Goal: Transaction & Acquisition: Purchase product/service

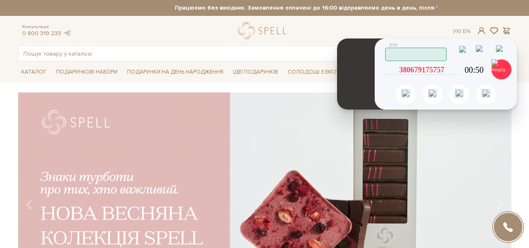
click at [455, 69] on icon at bounding box center [457, 70] width 8 height 8
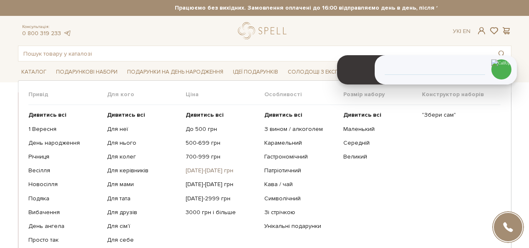
click at [201, 169] on link "[DATE]-[DATE] грн" at bounding box center [222, 171] width 72 height 8
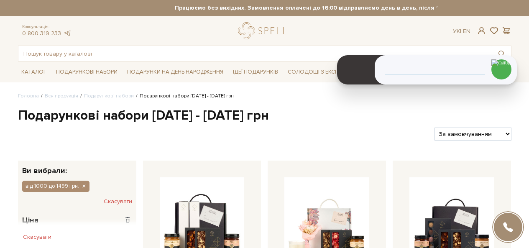
click at [487, 137] on select "За замовчуванням За Ціною (зростання) За Ціною (зменшення) Новинки За популярні…" at bounding box center [472, 134] width 77 height 13
select select "https://spellchocolate.com/our-productions/podarunkovi-box/1000-1499?sort=p.pri…"
click at [434, 128] on select "За замовчуванням За Ціною (зростання) За Ціною (зменшення) Новинки За популярні…" at bounding box center [472, 134] width 77 height 13
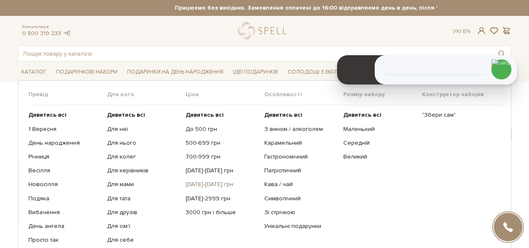
click at [207, 184] on link "[DATE]-[DATE] грн" at bounding box center [222, 185] width 72 height 8
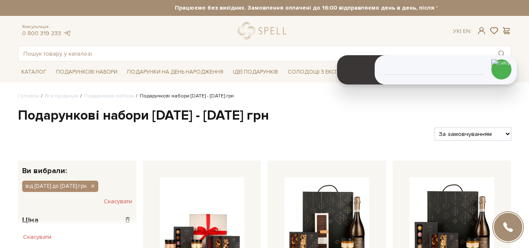
select select "[URL][DOMAIN_NAME]"
click at [434, 128] on select "За замовчуванням За Ціною (зростання) За Ціною (зменшення) Новинки За популярні…" at bounding box center [472, 134] width 77 height 13
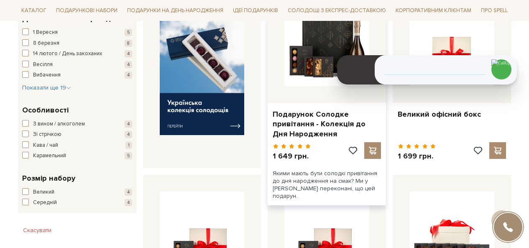
scroll to position [460, 0]
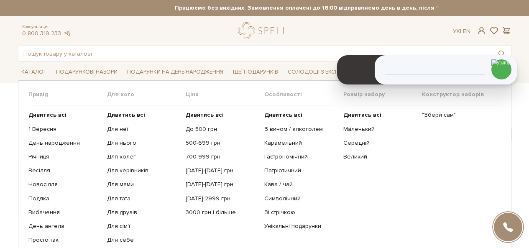
select select "[URL][DOMAIN_NAME]"
click at [200, 167] on link "[DATE]-[DATE] грн" at bounding box center [222, 171] width 72 height 8
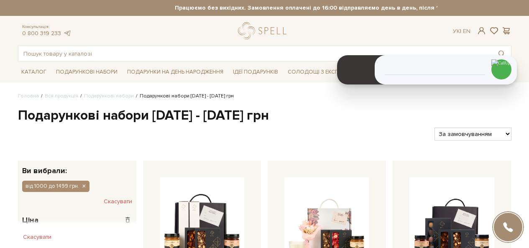
select select "https://spellchocolate.com/our-productions/podarunkovi-box/1000-1499?sort=p.pri…"
click at [434, 128] on select "За замовчуванням За Ціною (зростання) За Ціною (зменшення) Новинки За популярні…" at bounding box center [472, 134] width 77 height 13
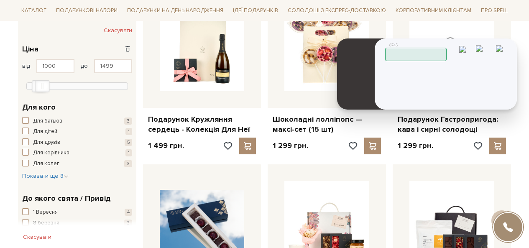
scroll to position [251, 0]
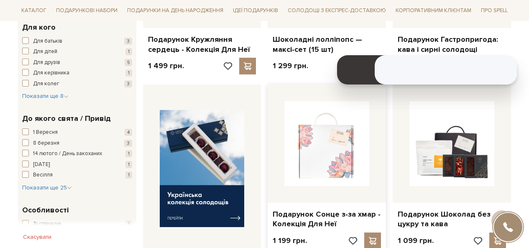
click at [323, 159] on img at bounding box center [326, 143] width 85 height 85
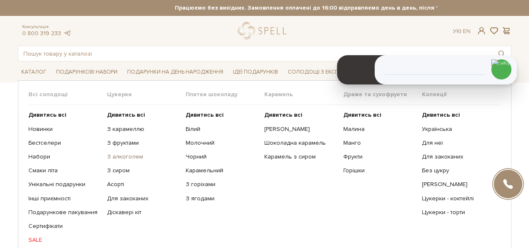
click at [126, 158] on link "З алкоголем" at bounding box center [143, 157] width 72 height 8
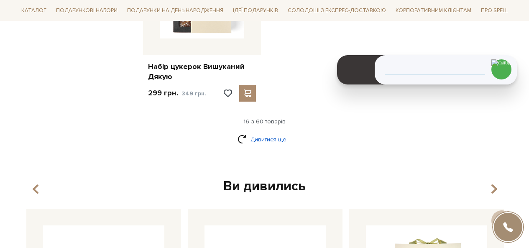
scroll to position [1129, 0]
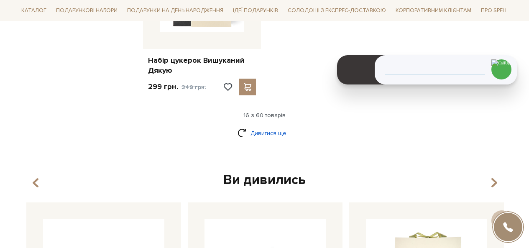
click at [278, 128] on link "Дивитися ще" at bounding box center [264, 133] width 54 height 15
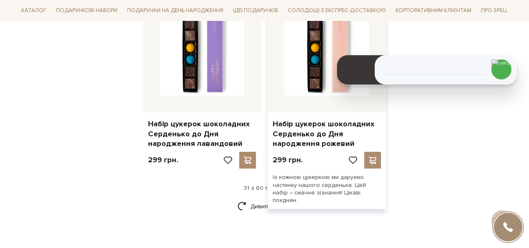
scroll to position [1965, 0]
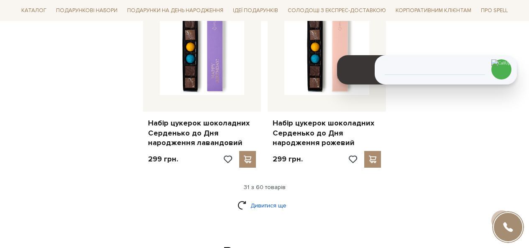
click at [275, 198] on link "Дивитися ще" at bounding box center [264, 205] width 54 height 15
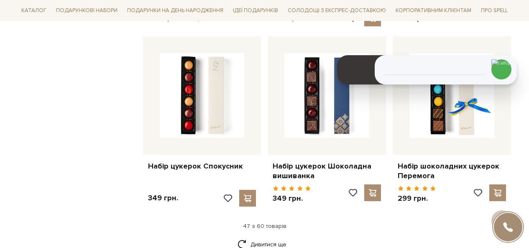
scroll to position [2927, 0]
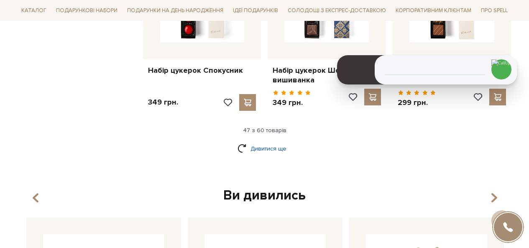
click at [268, 141] on link "Дивитися ще" at bounding box center [264, 148] width 54 height 15
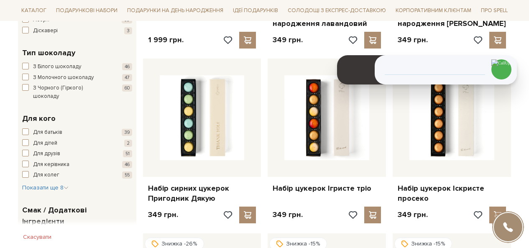
scroll to position [502, 0]
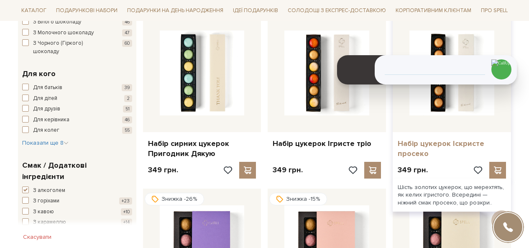
click at [405, 154] on link "Набір цукерок Іскристе просеко" at bounding box center [452, 149] width 108 height 20
